Goal: Find specific fact: Find specific fact

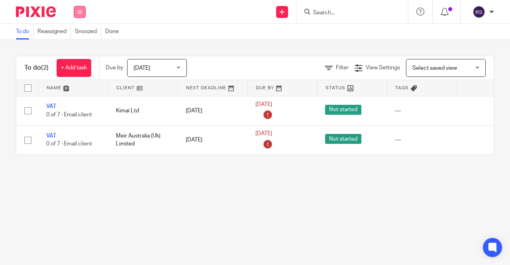
click at [84, 12] on button at bounding box center [80, 12] width 12 height 12
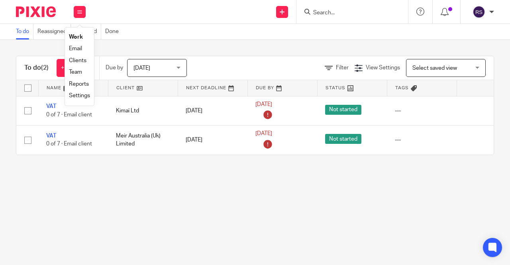
click at [81, 58] on link "Clients" at bounding box center [78, 61] width 18 height 6
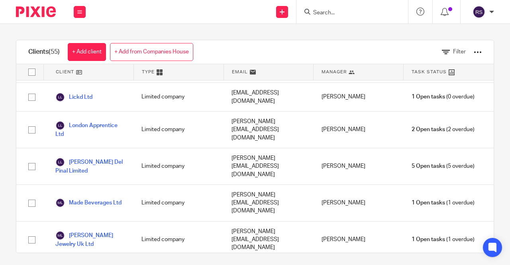
scroll to position [956, 0]
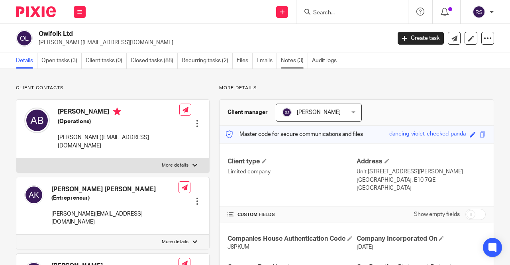
click at [300, 61] on link "Notes (3)" at bounding box center [294, 61] width 27 height 16
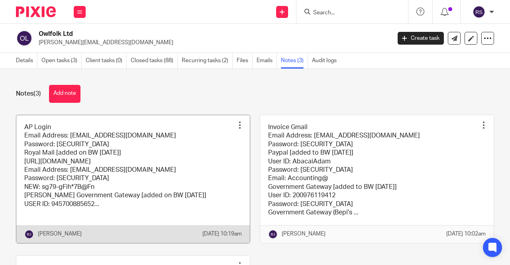
click at [183, 168] on link at bounding box center [133, 179] width 234 height 128
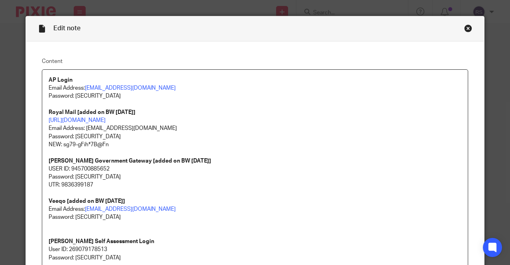
click at [469, 28] on div "Close this dialog window" at bounding box center [468, 28] width 8 height 8
click at [465, 28] on div "Close this dialog window" at bounding box center [468, 28] width 8 height 8
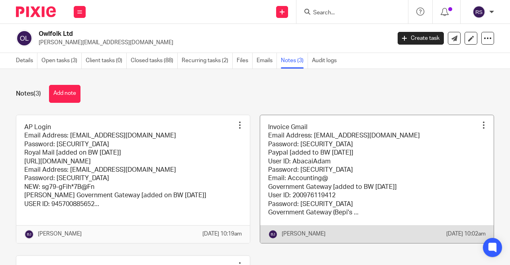
click at [391, 149] on link at bounding box center [377, 179] width 234 height 128
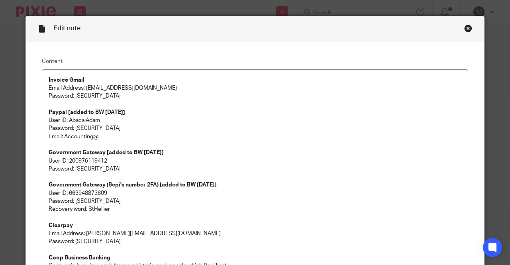
scroll to position [181, 0]
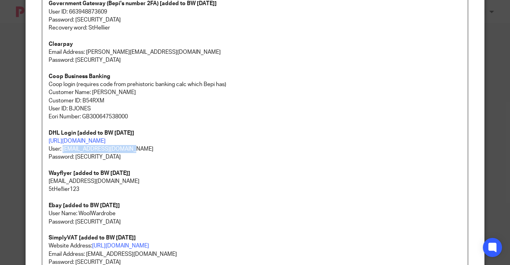
drag, startPoint x: 132, startPoint y: 147, endPoint x: 61, endPoint y: 151, distance: 71.8
click at [61, 151] on p "https://mybill.dhl.com/login/?next=/dashboard/ User: accounting@abacai.co.uk" at bounding box center [255, 145] width 413 height 16
copy p "accounting@abacai.co.uk"
drag, startPoint x: 108, startPoint y: 156, endPoint x: 73, endPoint y: 158, distance: 35.5
click at [73, 158] on p "Password: 5tHe!!ier123!" at bounding box center [255, 157] width 413 height 8
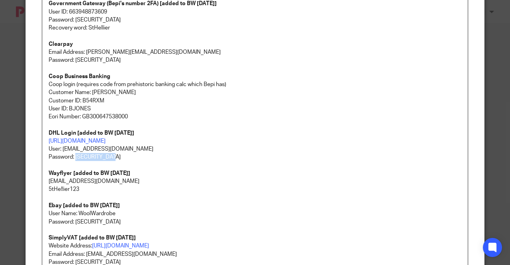
copy p "5tHe!!ier123!"
click at [231, 171] on p "Wayflyer [added to BW 5/8/2025]" at bounding box center [255, 173] width 413 height 8
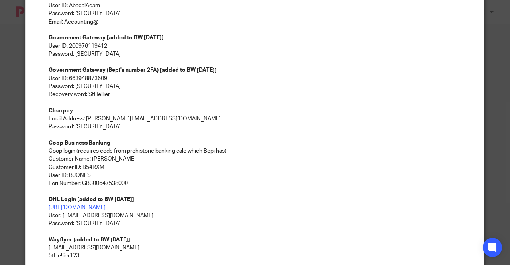
scroll to position [35, 0]
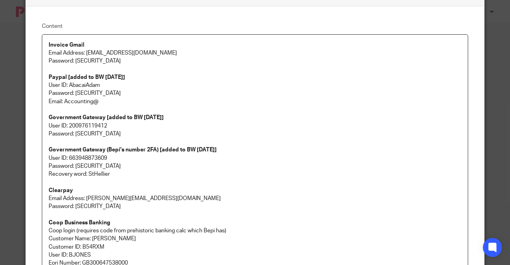
click at [254, 163] on p "Password: Ab@ca!1234" at bounding box center [255, 166] width 413 height 8
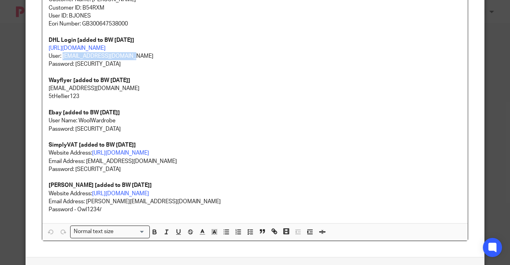
drag, startPoint x: 129, startPoint y: 58, endPoint x: 61, endPoint y: 56, distance: 68.6
click at [61, 56] on p "https://mybill.dhl.com/login/?next=/dashboard/ User: accounting@abacai.co.uk" at bounding box center [255, 52] width 413 height 16
copy p "accounting@abacai.co.uk"
drag, startPoint x: 110, startPoint y: 63, endPoint x: 72, endPoint y: 67, distance: 38.6
click at [72, 67] on p "Password: 5tHe!!ier123!" at bounding box center [255, 64] width 413 height 8
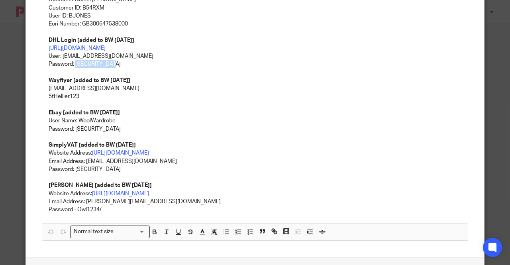
copy p "5tHe!!ier123!"
